Goal: Task Accomplishment & Management: Use online tool/utility

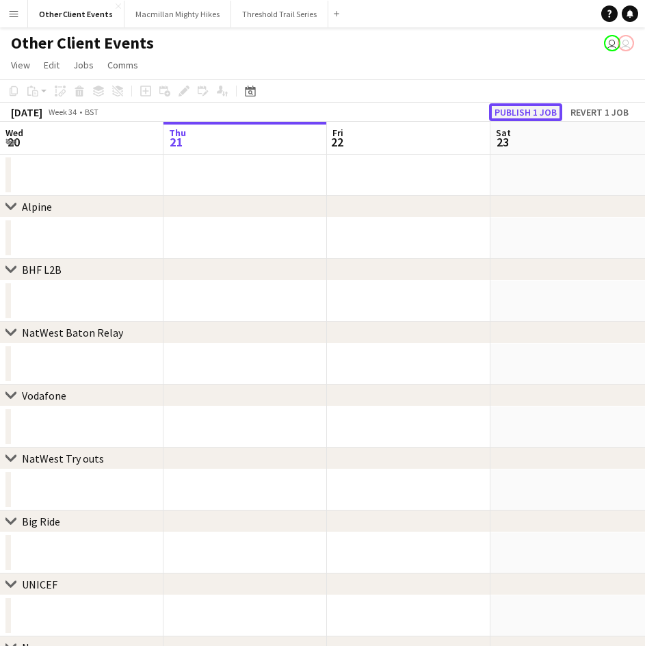
click at [525, 114] on button "Publish 1 job" at bounding box center [525, 112] width 73 height 18
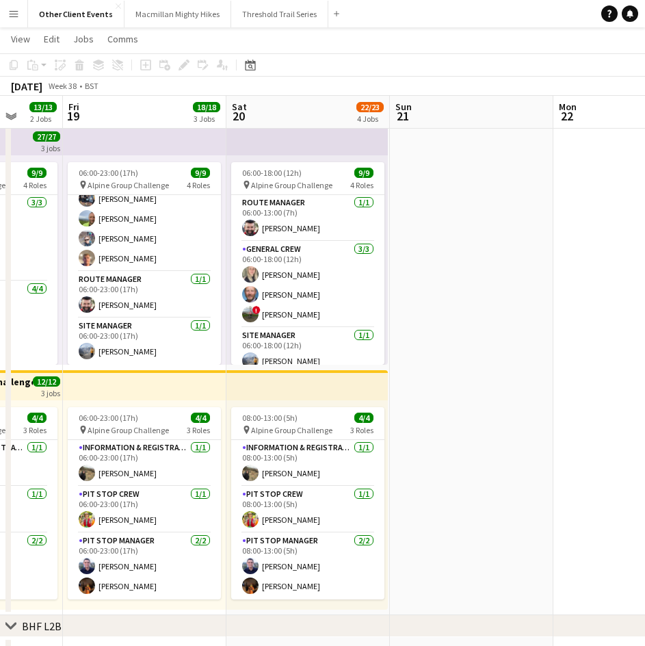
click at [311, 397] on app-top-bar at bounding box center [306, 385] width 161 height 30
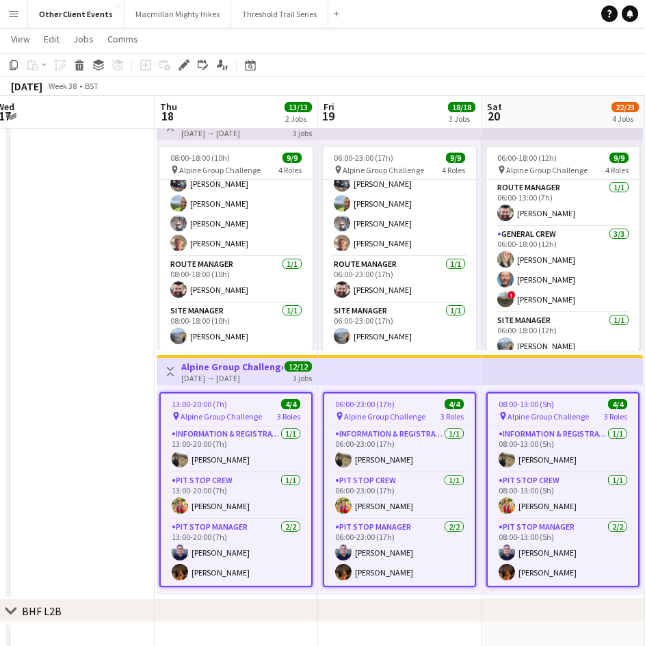
scroll to position [567, 0]
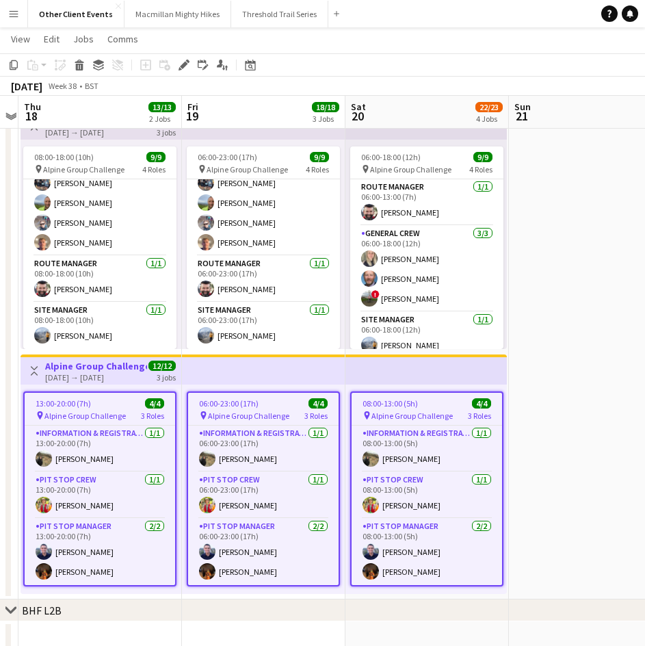
drag, startPoint x: 240, startPoint y: 457, endPoint x: 162, endPoint y: 471, distance: 79.2
click at [162, 471] on app-calendar-viewport "Sun 14 Mon 15 Tue 16 Wed 17 Thu 18 13/13 2 Jobs Fri 19 18/18 3 Jobs Sat 20 22/2…" at bounding box center [322, 263] width 645 height 1553
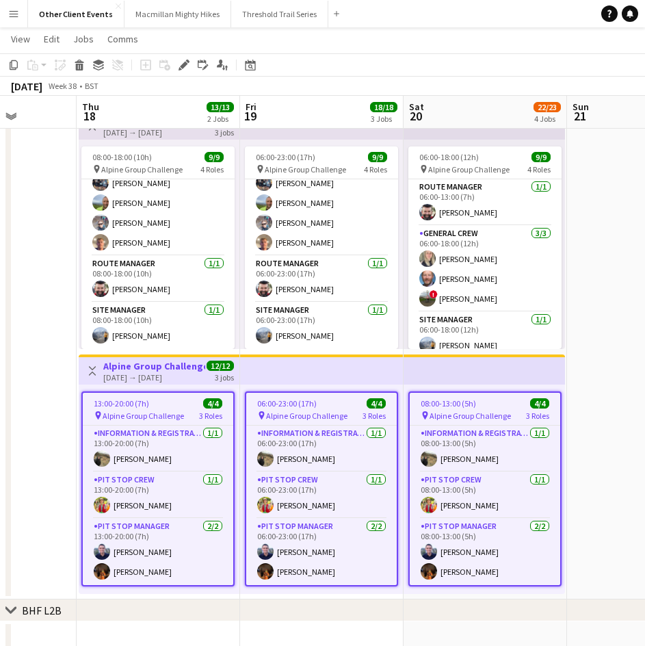
scroll to position [0, 536]
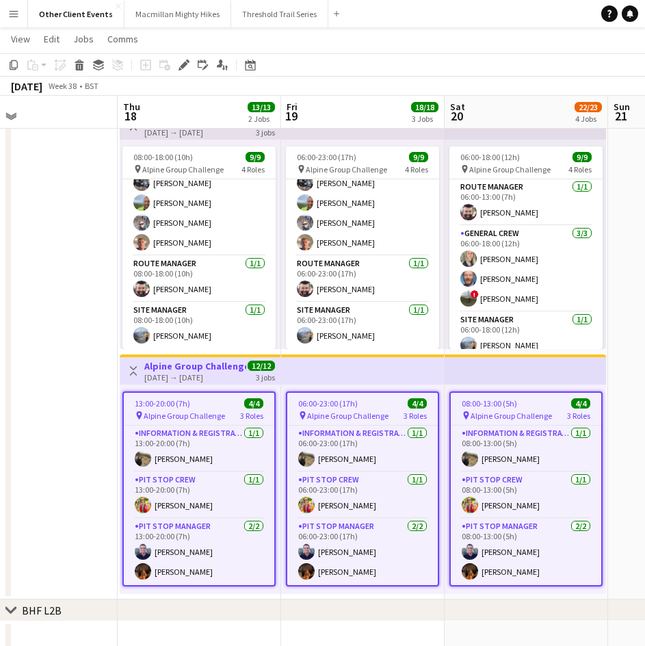
click at [12, 478] on app-date-cell at bounding box center [36, 351] width 164 height 495
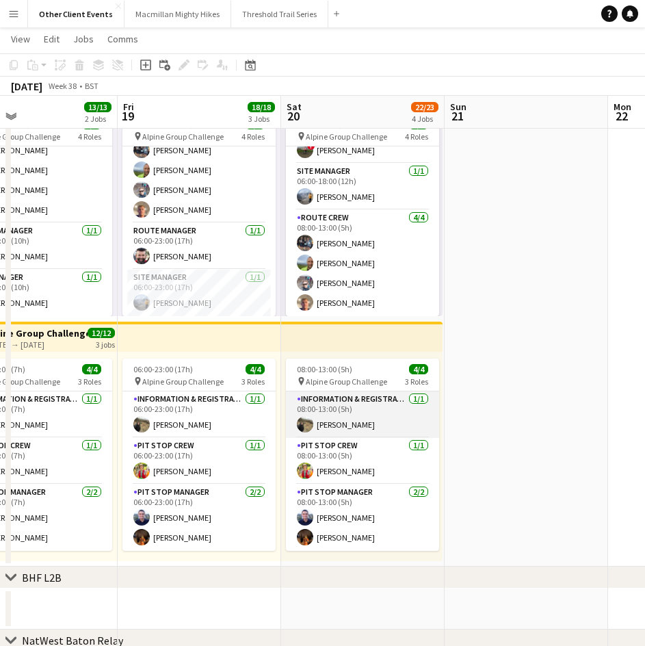
scroll to position [600, 0]
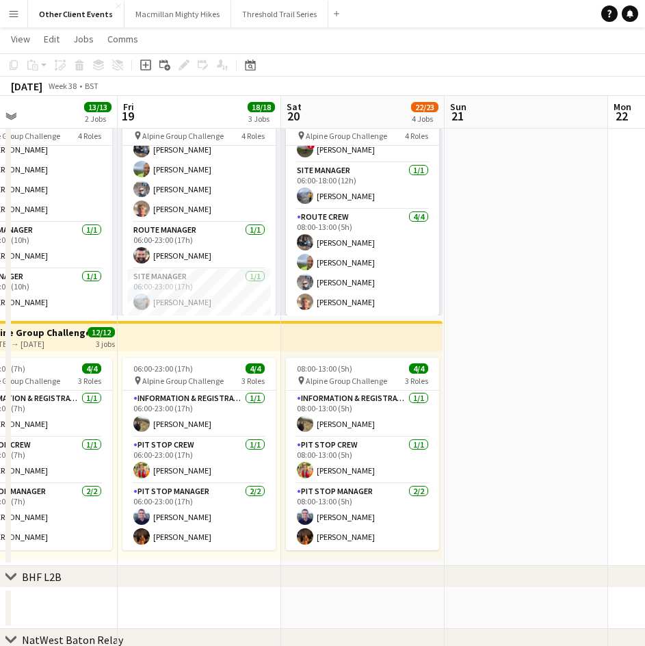
click at [401, 320] on app-date-cell "06:00-18:00 (12h) 9/9 pin Alpine Group Challenge 4 Roles Route Manager [DATE] 0…" at bounding box center [363, 317] width 164 height 495
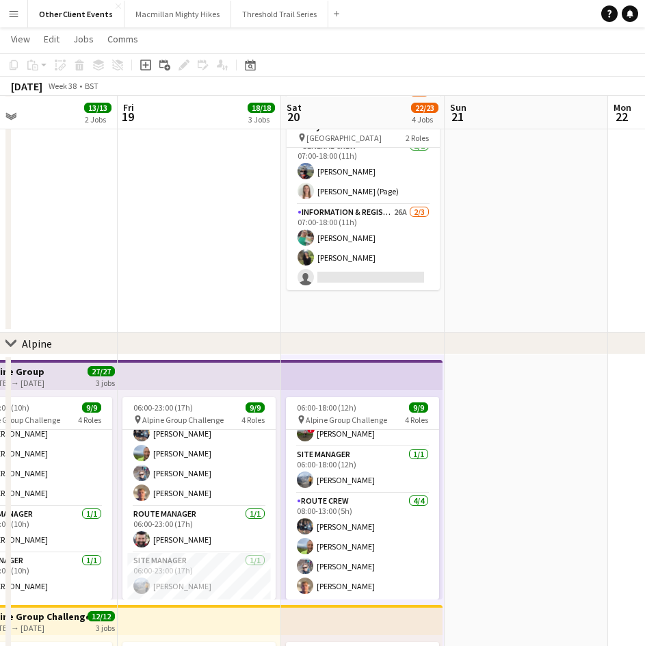
scroll to position [317, 0]
